Goal: Information Seeking & Learning: Learn about a topic

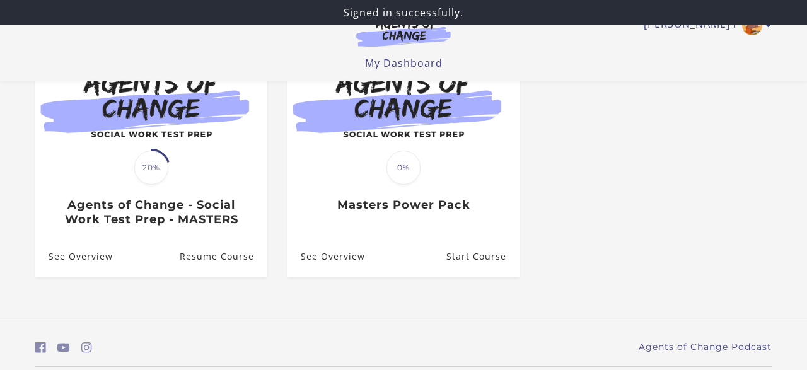
scroll to position [163, 0]
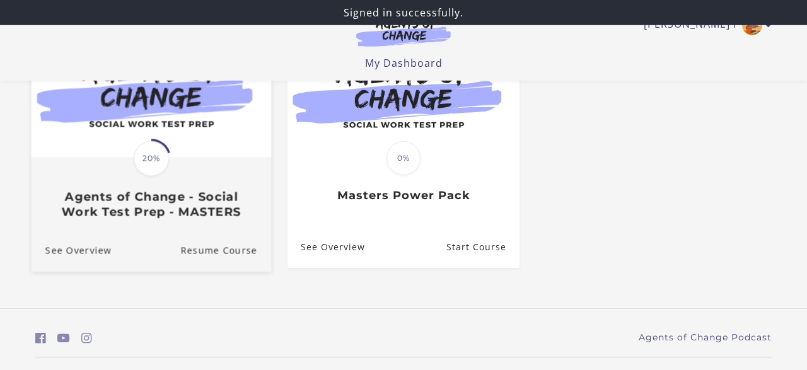
click at [145, 163] on span "20%" at bounding box center [151, 158] width 35 height 35
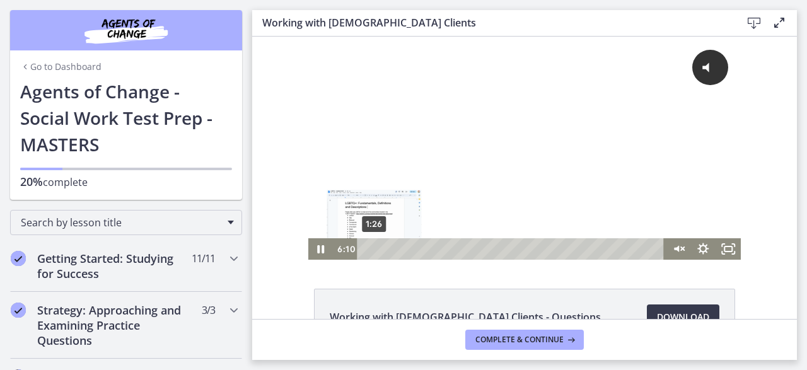
click at [374, 251] on div "1:26" at bounding box center [512, 248] width 293 height 21
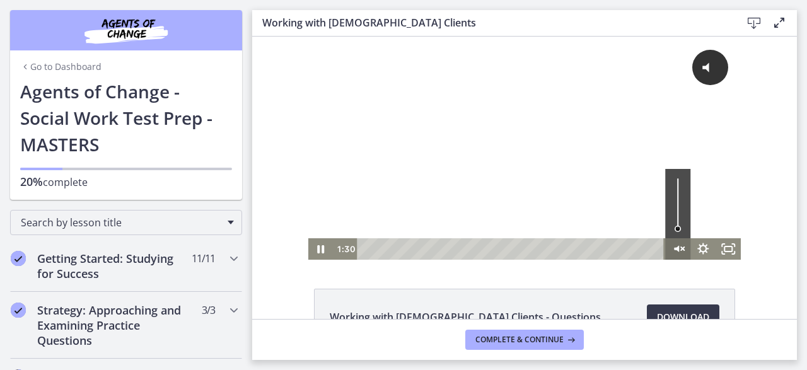
click at [679, 249] on icon "Unmute" at bounding box center [677, 248] width 25 height 21
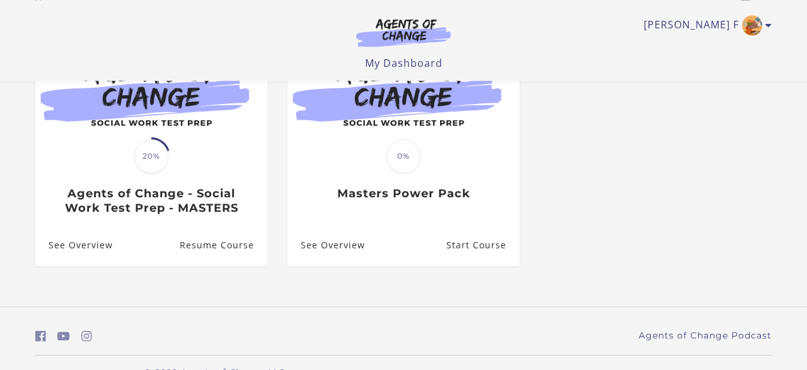
scroll to position [163, 0]
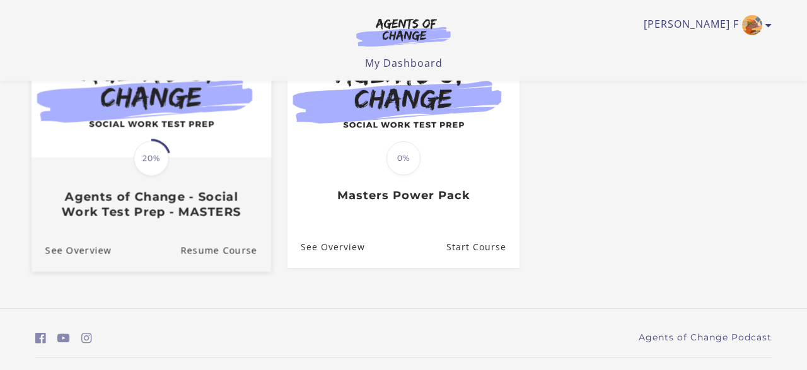
click at [134, 142] on div "Translation missing: en.liquid.partials.dashboard_course_card.progress_descript…" at bounding box center [151, 158] width 39 height 39
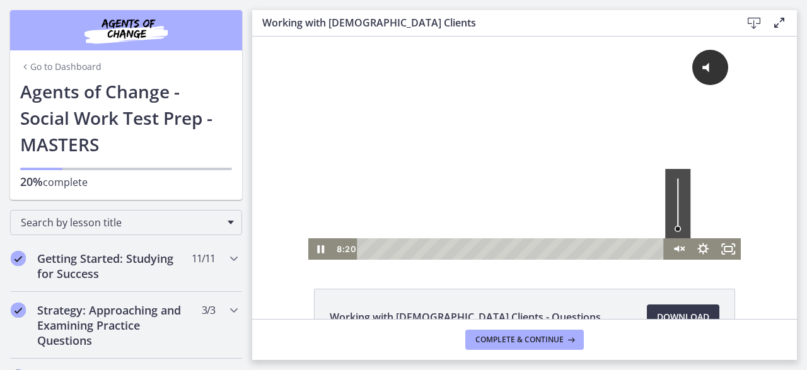
click at [680, 206] on div "Volume" at bounding box center [677, 203] width 25 height 69
drag, startPoint x: 680, startPoint y: 206, endPoint x: 680, endPoint y: 169, distance: 37.2
click at [680, 169] on div "Volume" at bounding box center [677, 203] width 25 height 69
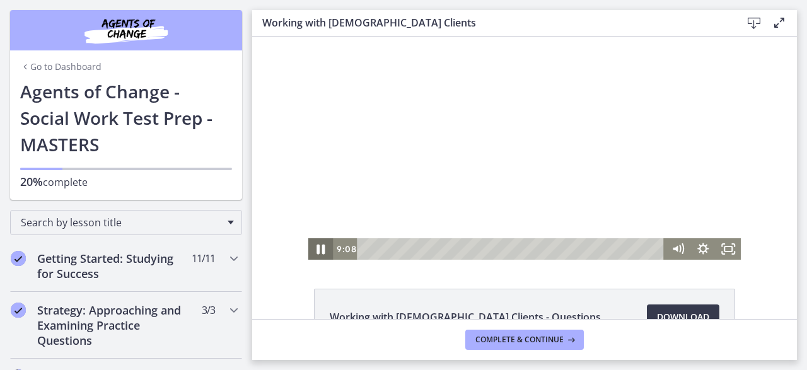
click at [322, 250] on icon "Pause" at bounding box center [321, 249] width 30 height 26
click at [322, 250] on icon "Play Video" at bounding box center [321, 249] width 6 height 9
click at [322, 240] on icon "Pause" at bounding box center [320, 248] width 25 height 21
